Goal: Task Accomplishment & Management: Complete application form

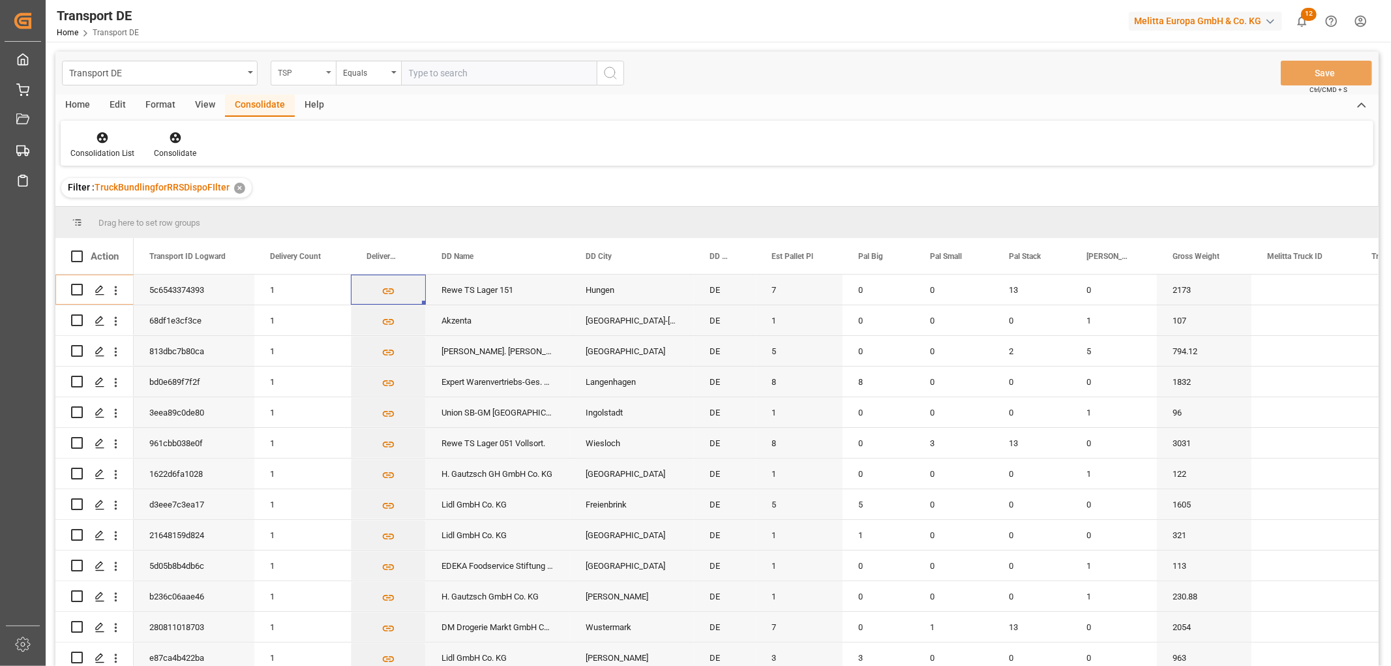
click at [290, 72] on div "TSP" at bounding box center [300, 71] width 44 height 15
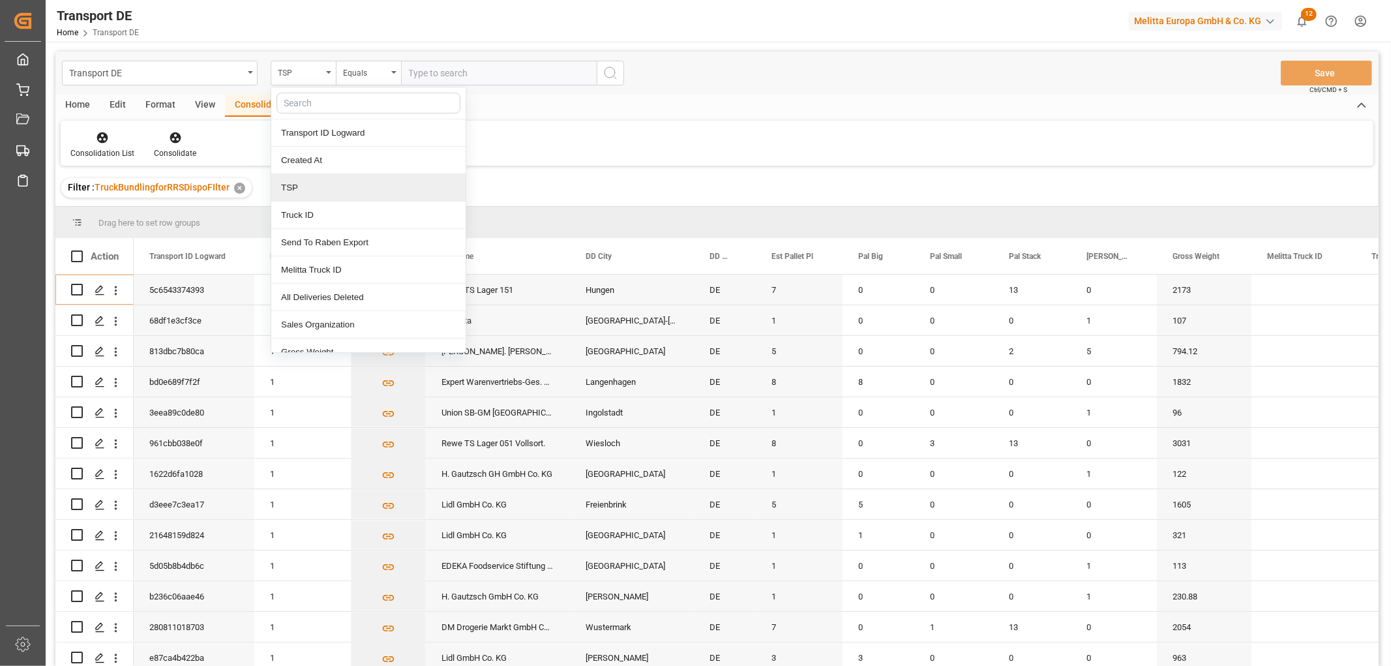
click at [303, 185] on div "TSP" at bounding box center [368, 187] width 194 height 27
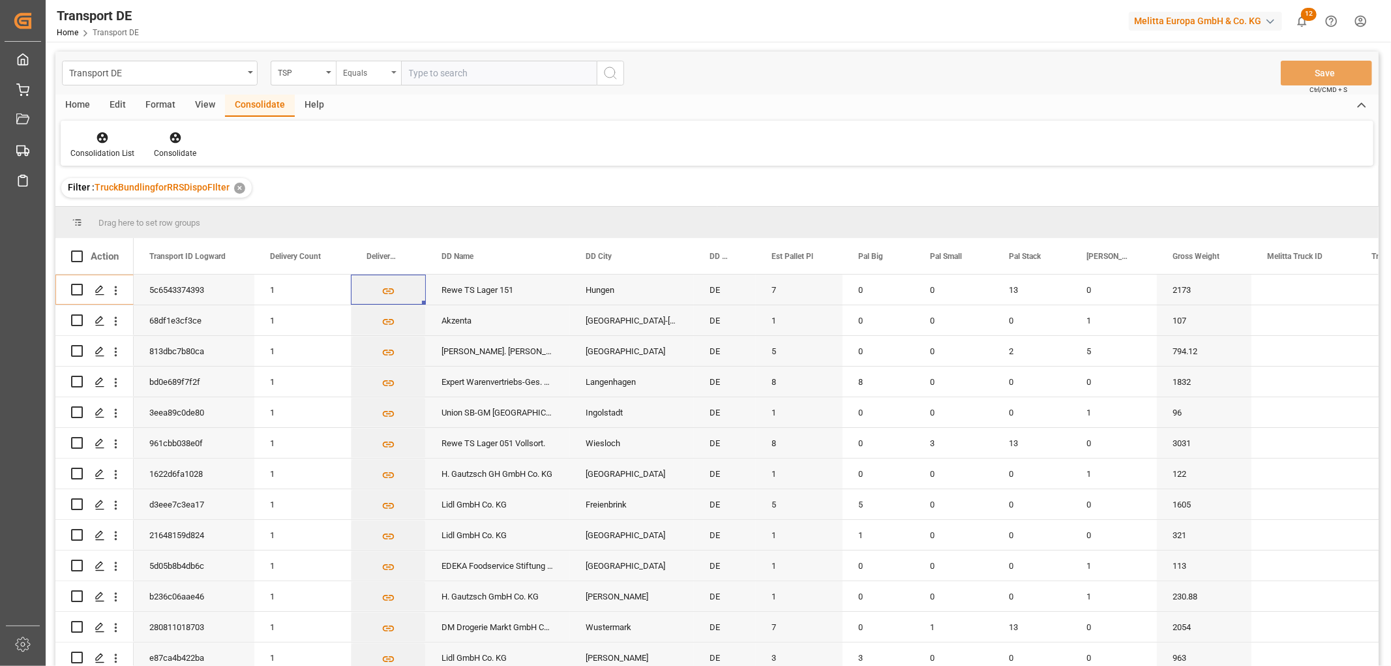
click at [359, 67] on div "Equals" at bounding box center [365, 71] width 44 height 15
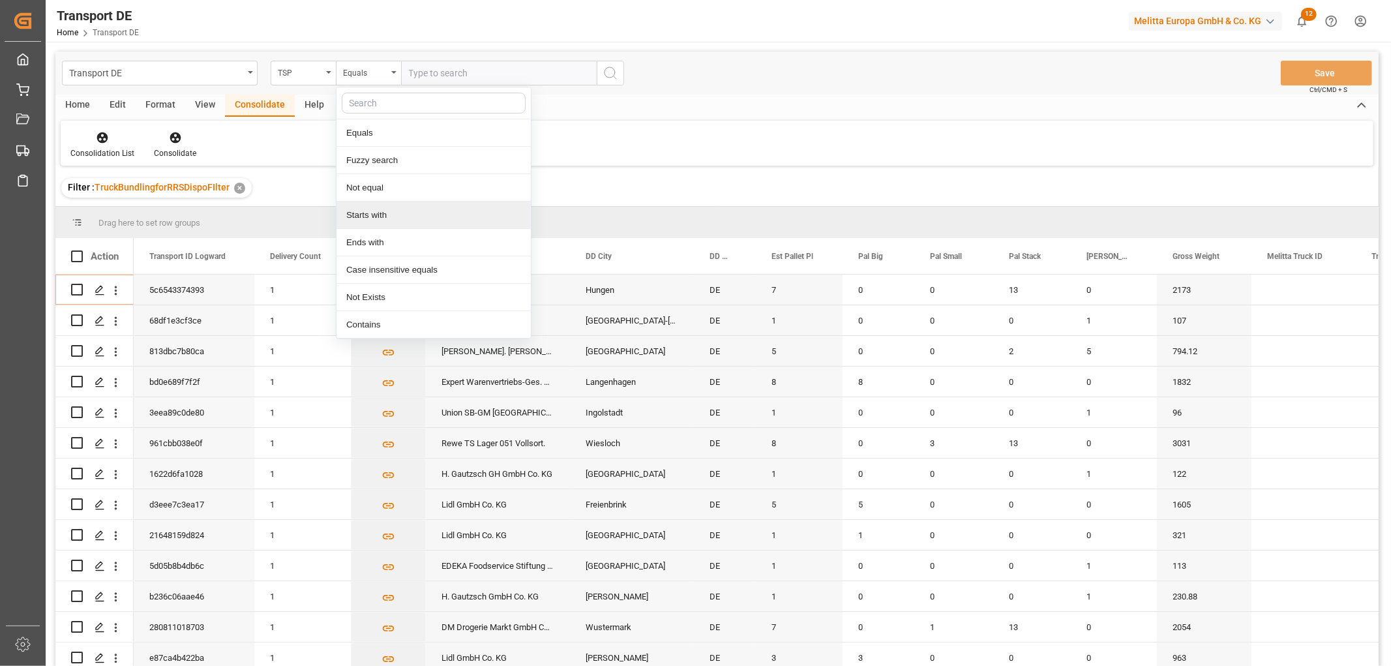
click at [370, 216] on div "Starts with" at bounding box center [434, 215] width 194 height 27
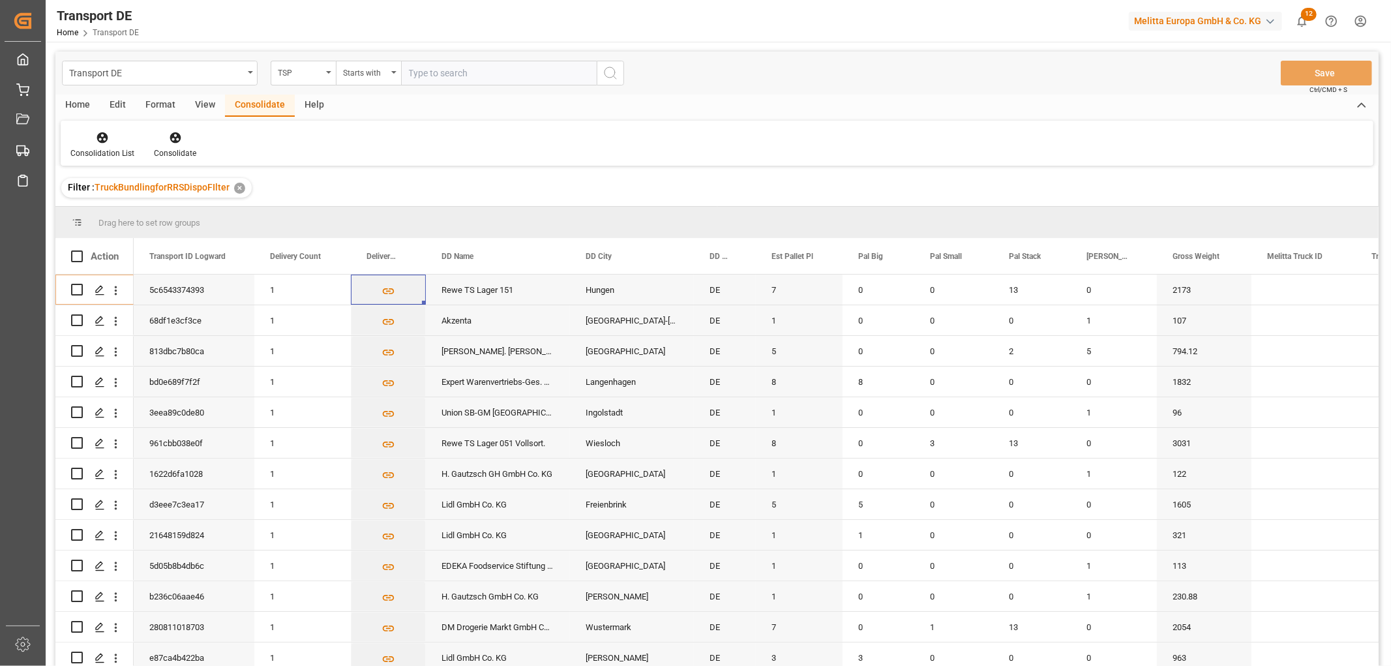
click at [440, 68] on input "text" at bounding box center [499, 73] width 196 height 25
type input "LIT DE"
click at [616, 70] on icon "search button" at bounding box center [611, 73] width 16 height 16
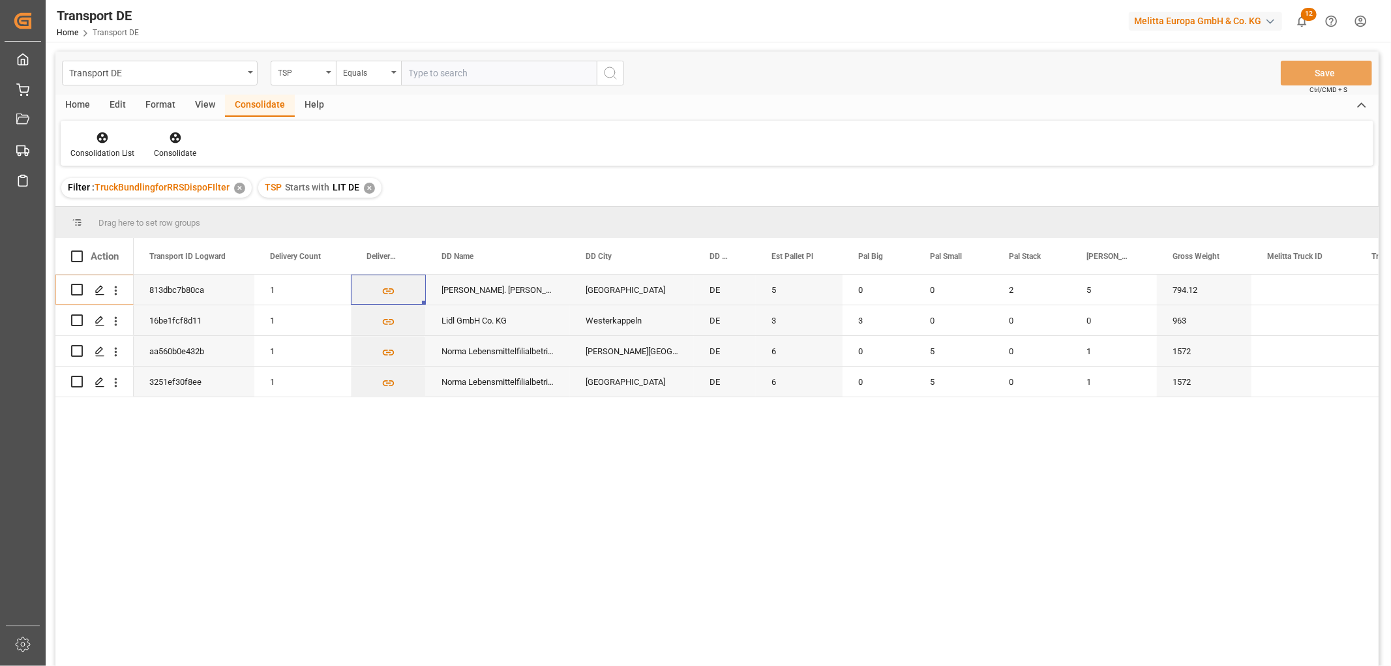
click at [367, 190] on div "✕" at bounding box center [369, 188] width 11 height 11
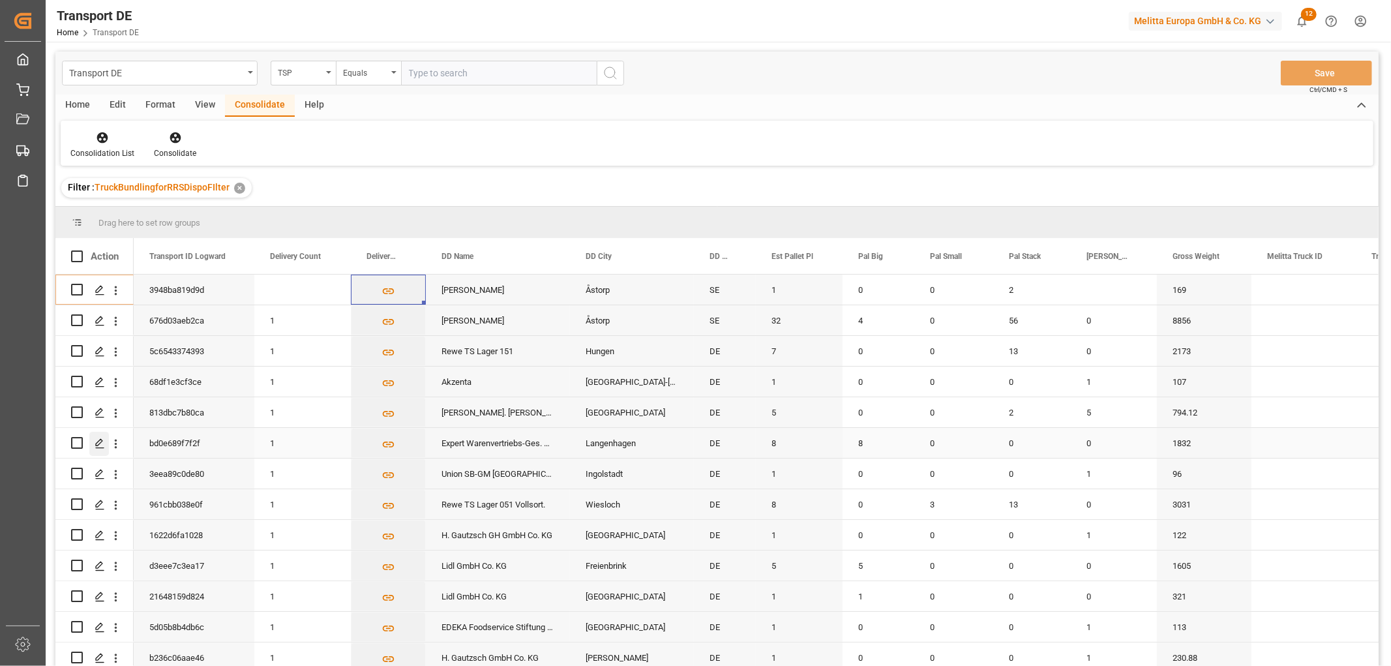
click at [98, 444] on polygon "Press SPACE to select this row." at bounding box center [99, 442] width 7 height 7
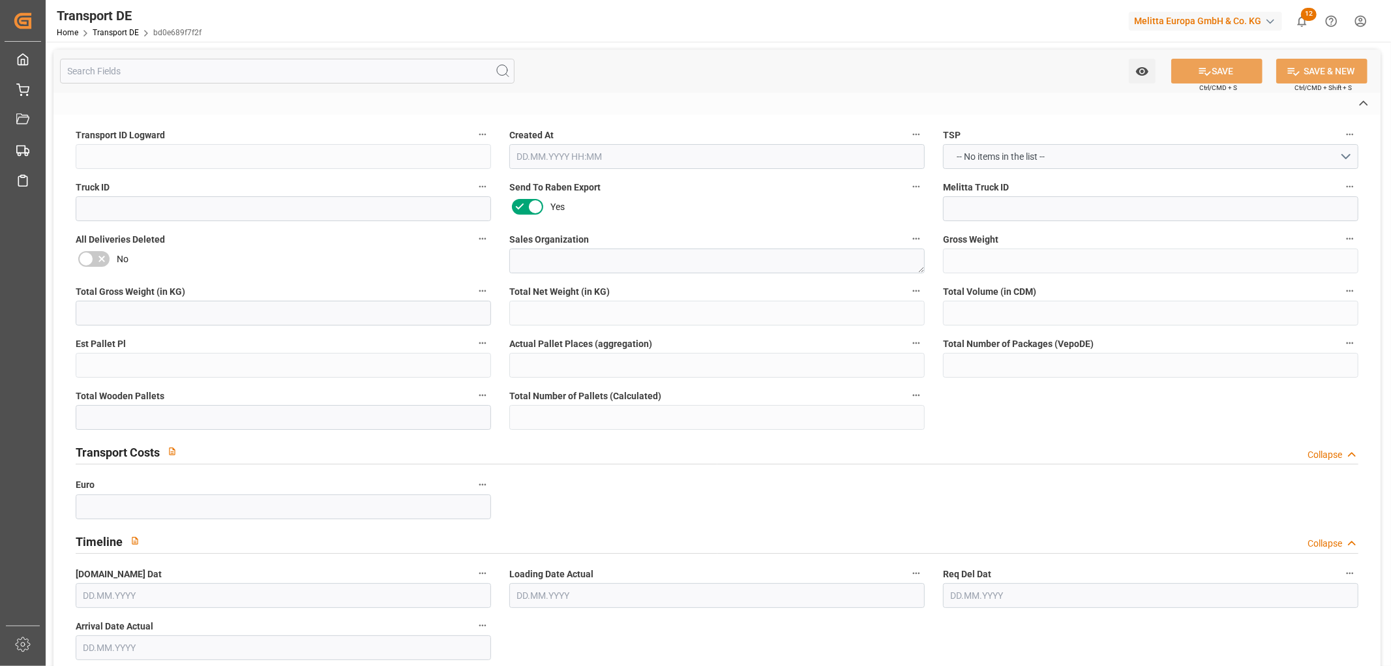
type input "bd0e689f7f2f"
type textarea "1"
type textarea "0000021706"
type textarea "Expert Warenvertriebs-Ges. mbH"
type input "[STREET_ADDRESS]"
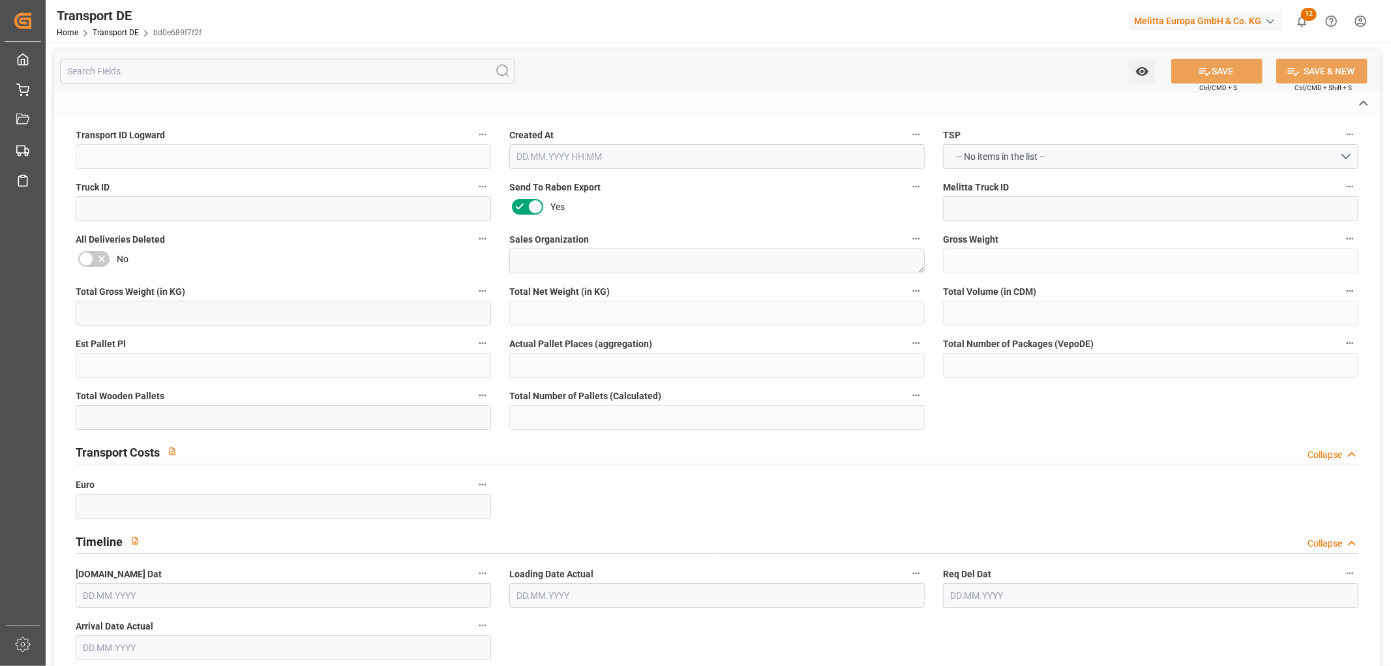
type input "30855"
type textarea "Langenhagen"
type input "DE"
type input "DE-32423"
type textarea "c8855d8024c8"
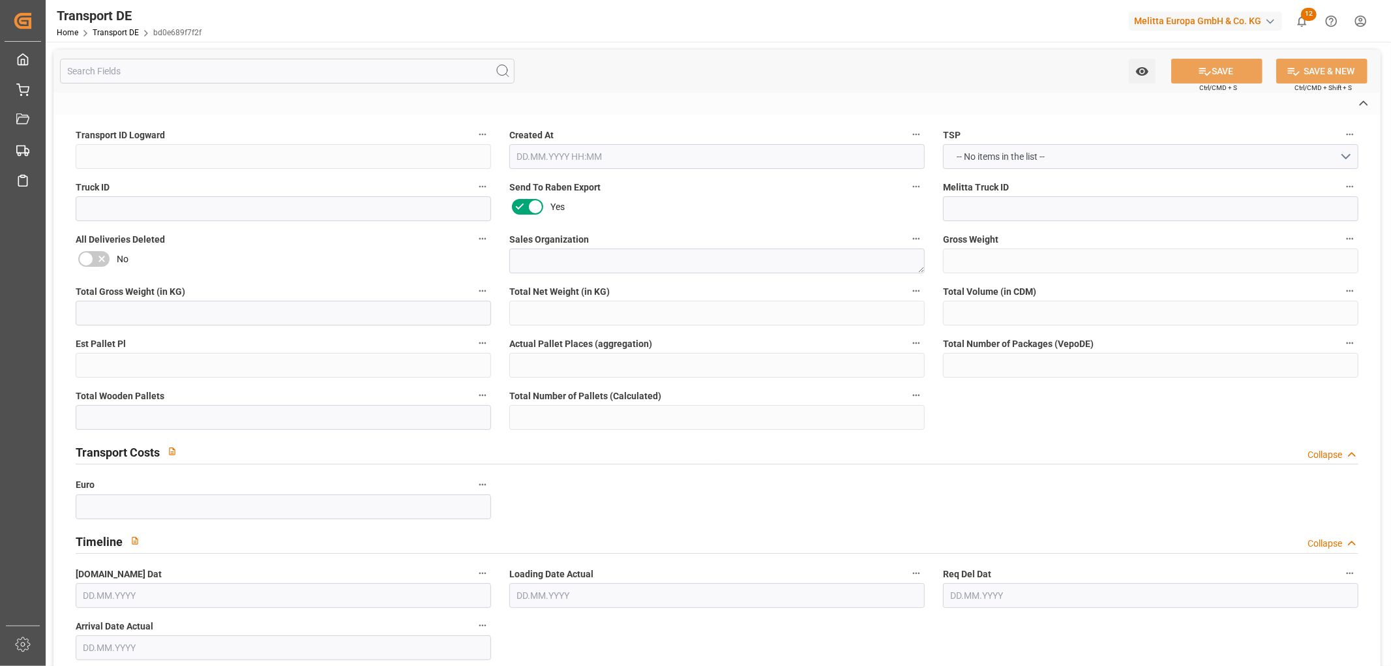
type input "DE_02"
type input "DAP"
type input "DE 126011900"
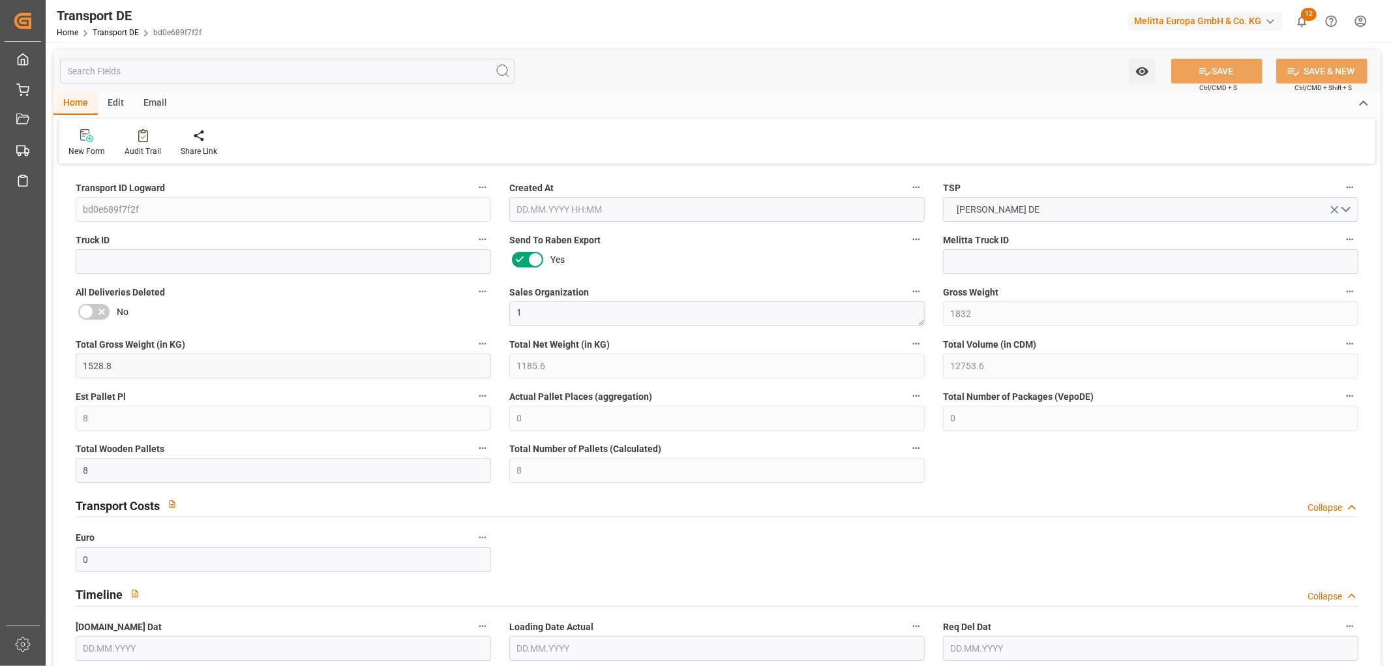
type input "1832"
type input "1528.8"
type input "1185.6"
type input "12753.6"
type input "8"
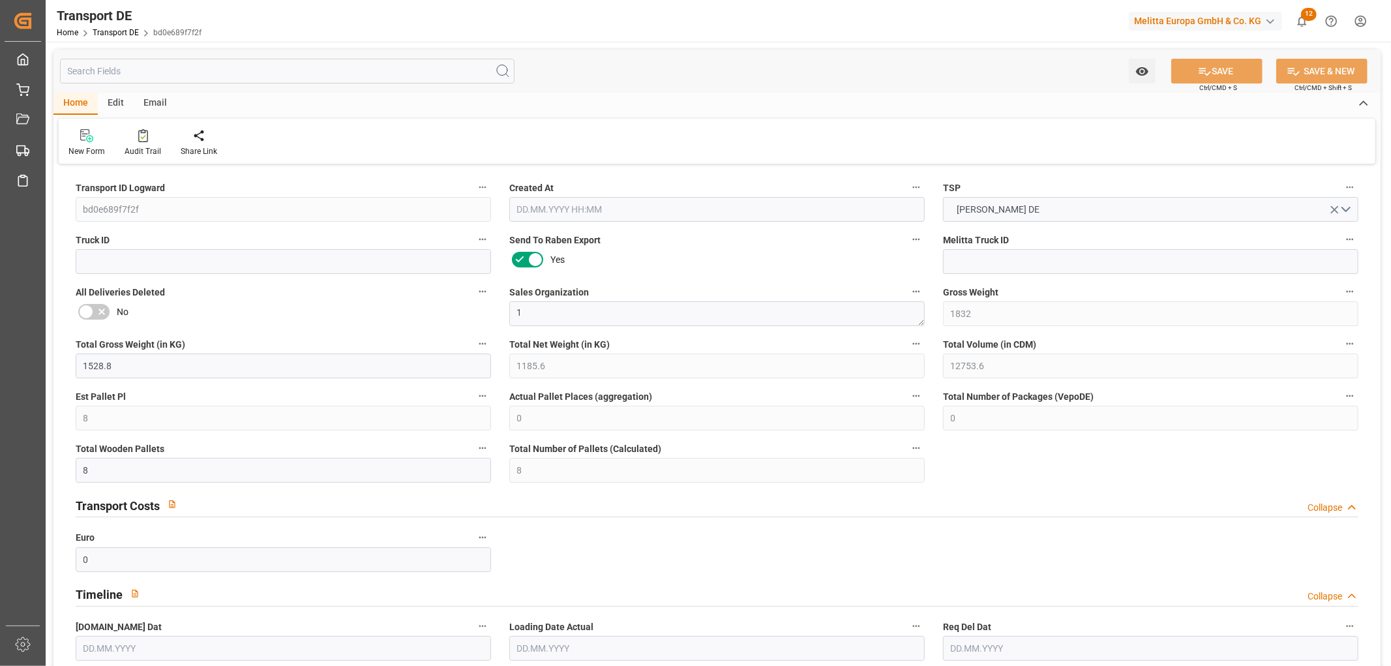
type input "0"
type input "8"
type input "0"
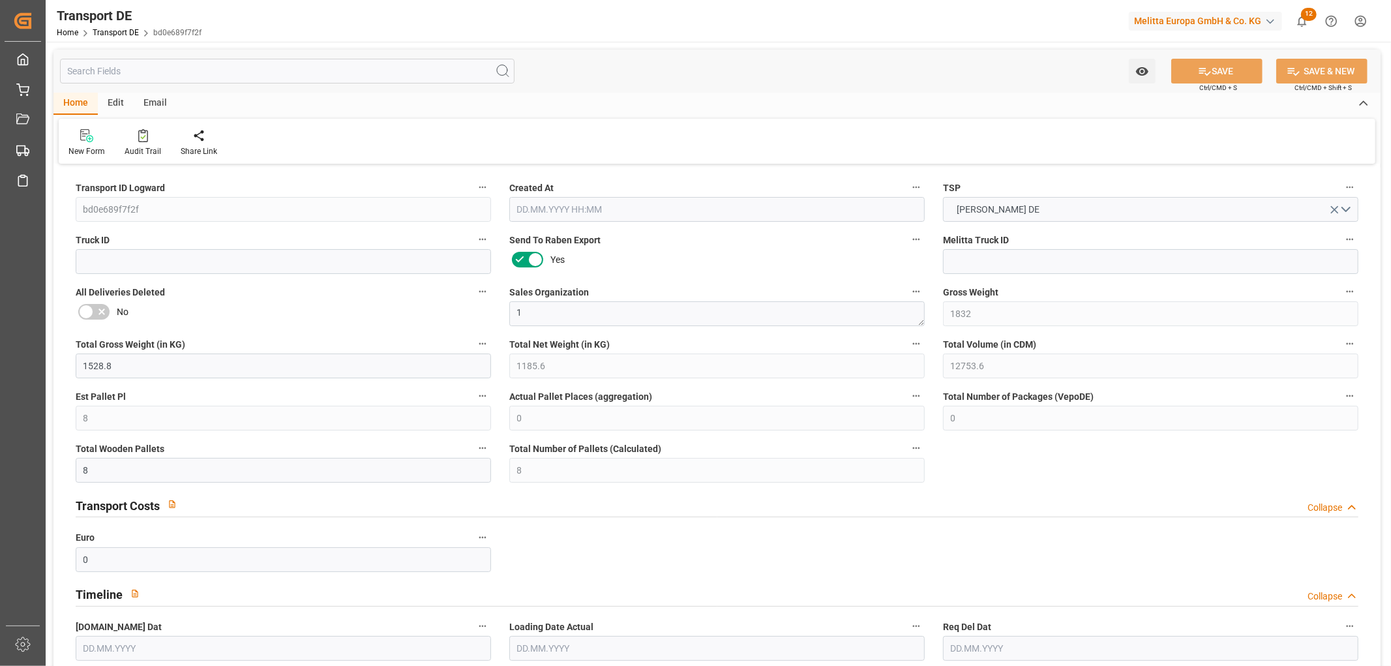
type input "30"
type input "0"
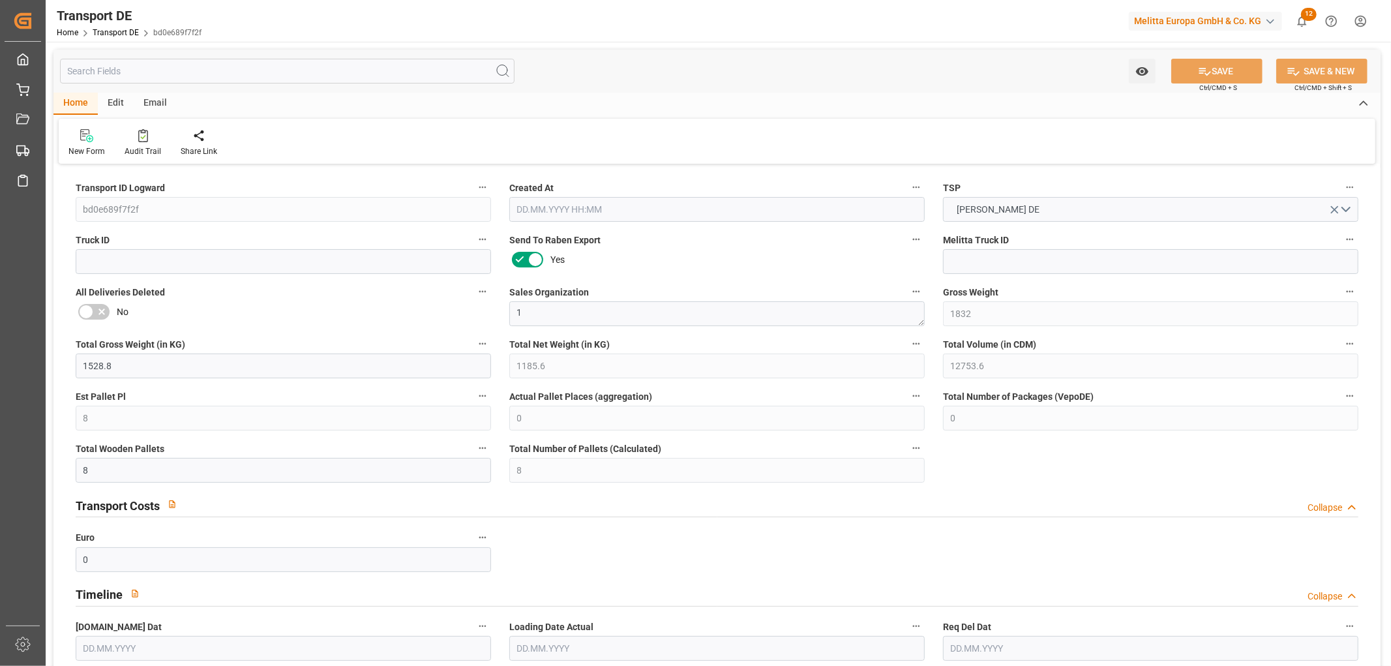
type input "0"
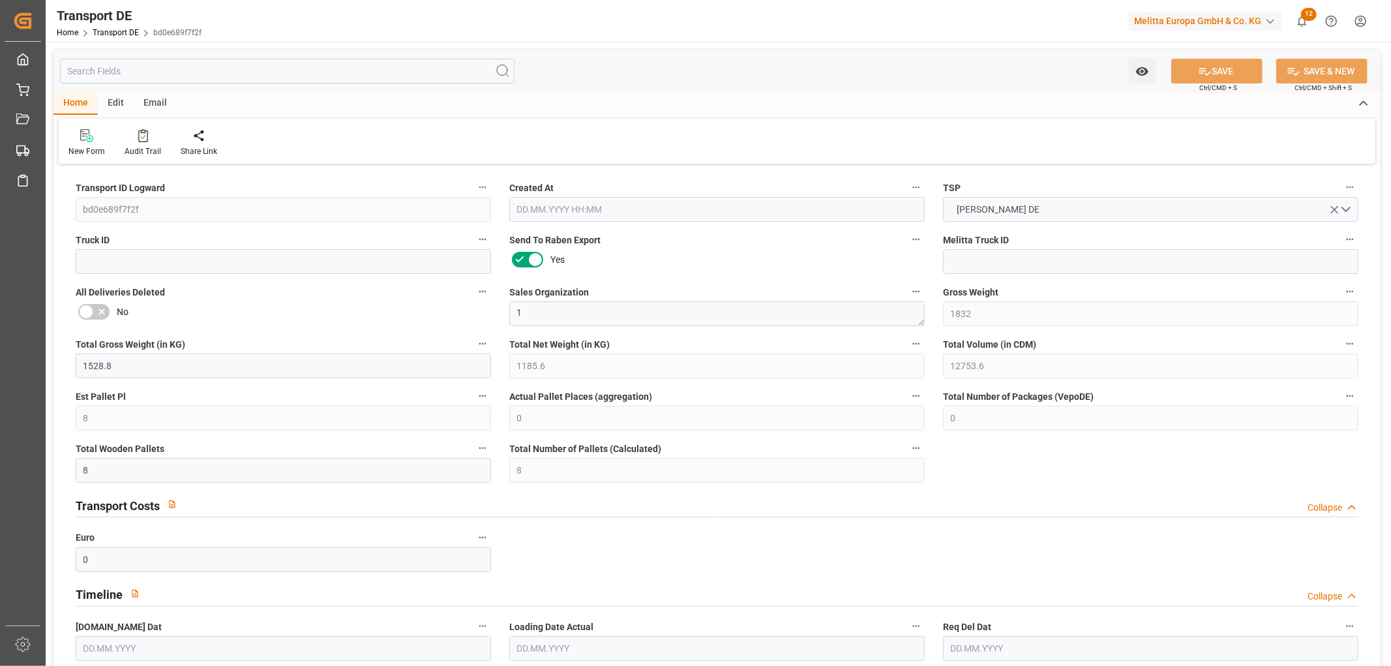
type input "0"
type input "8"
type input "0"
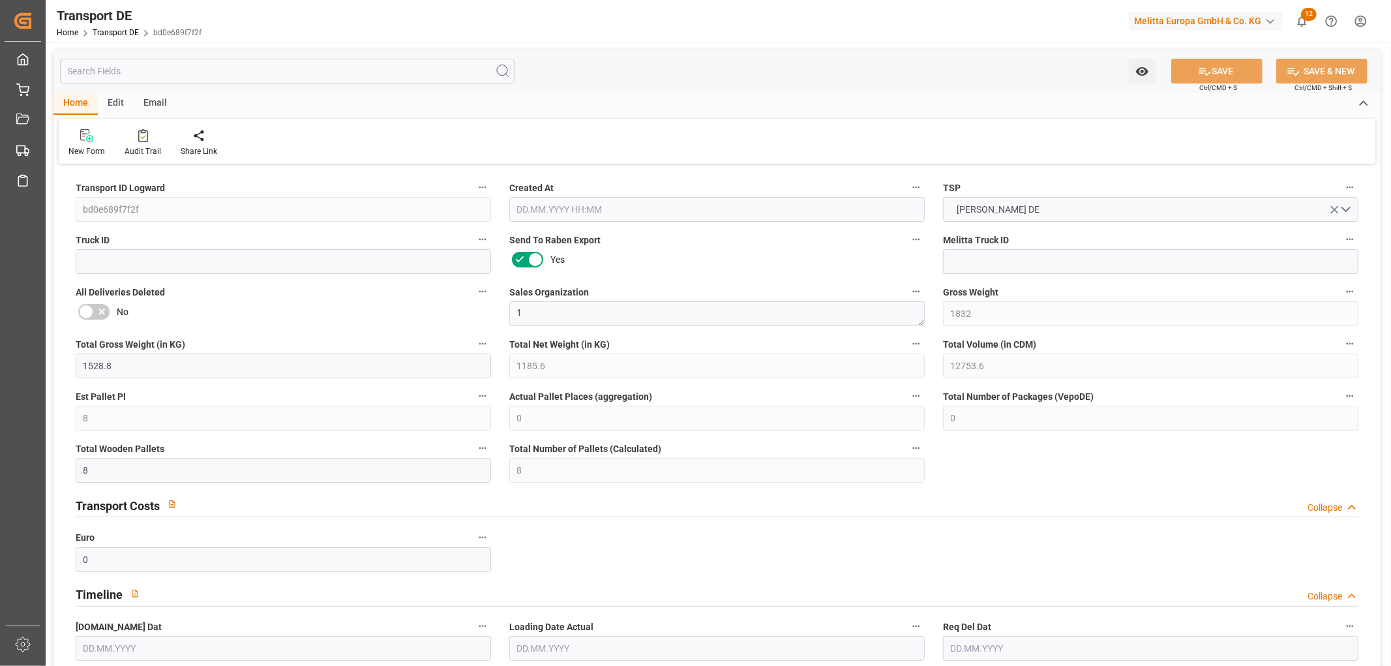
type input "0"
type input "1"
type input "0"
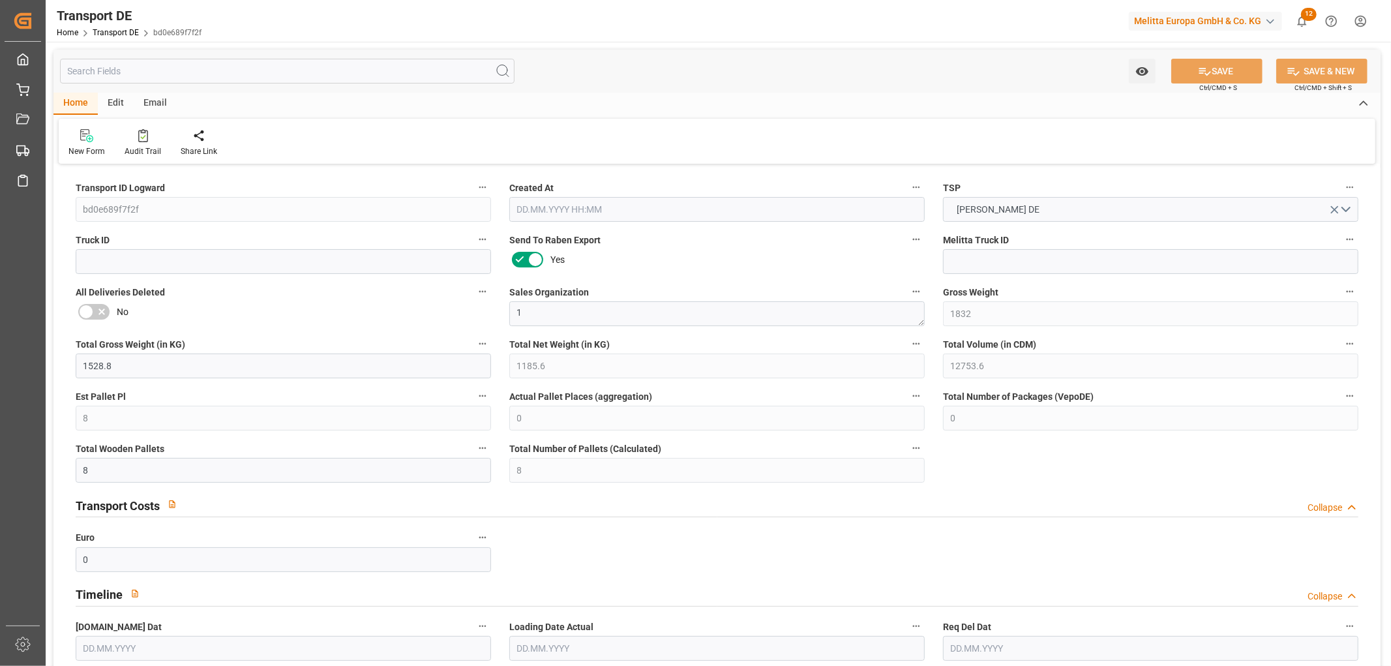
type input "480"
type input "226.583"
type input "212"
type input "[DATE] 23:03"
type input "[DATE]"
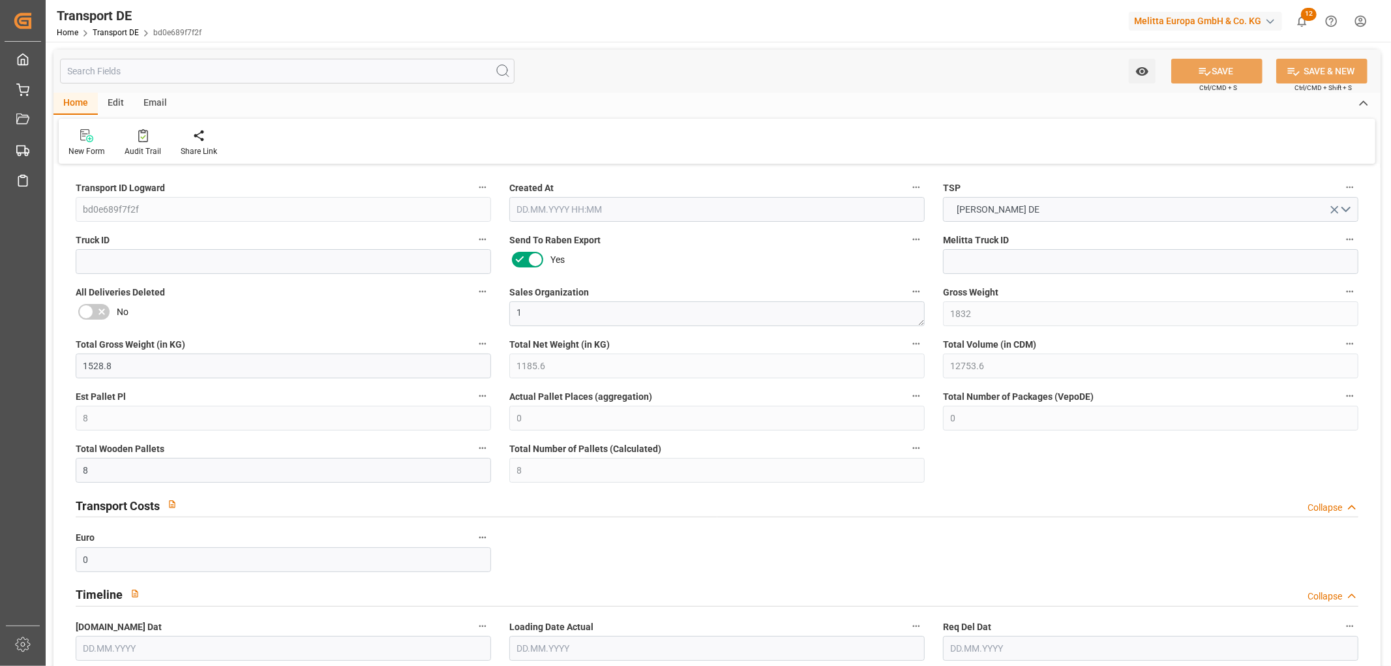
type input "[DATE]"
